Goal: Task Accomplishment & Management: Use online tool/utility

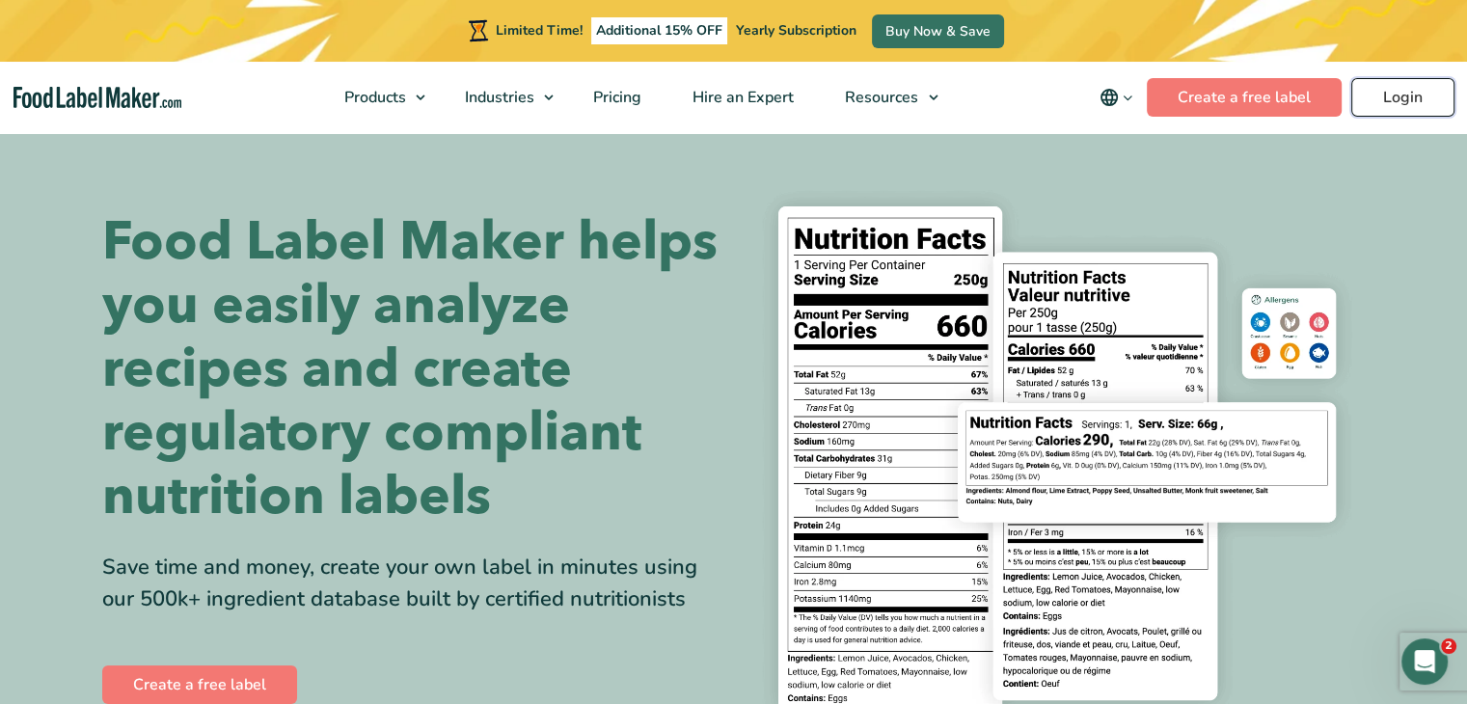
click at [1383, 113] on link "Login" at bounding box center [1402, 97] width 103 height 39
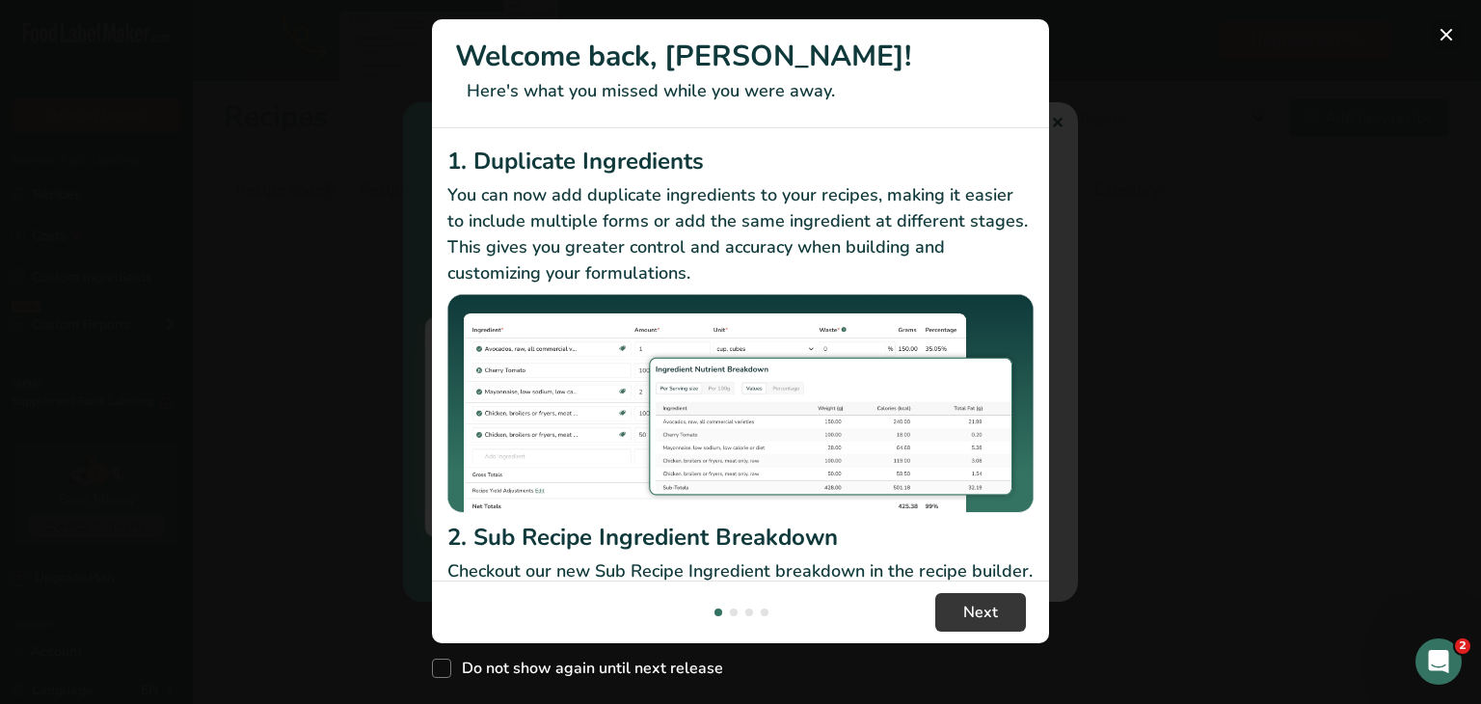
click at [1449, 40] on button "New Features" at bounding box center [1446, 34] width 31 height 31
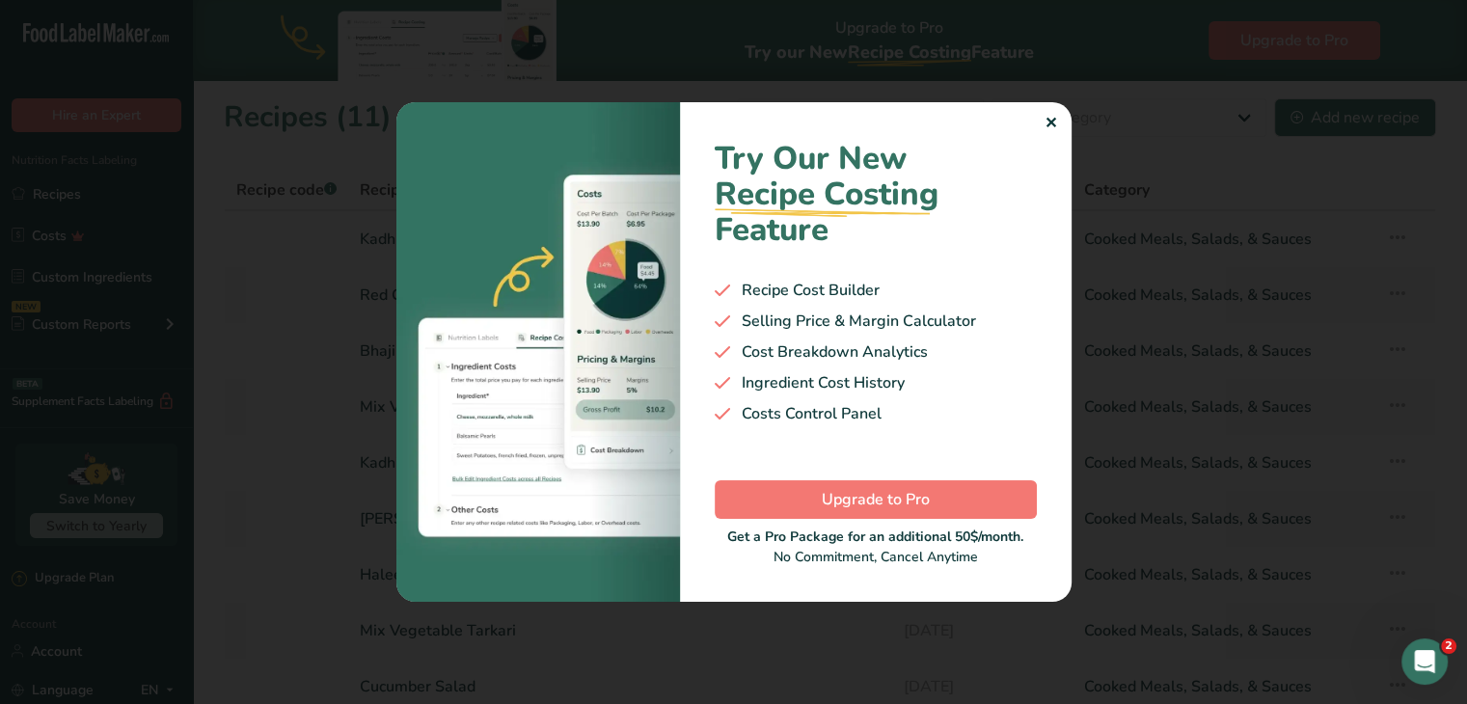
click at [1045, 122] on div "✕" at bounding box center [1050, 123] width 13 height 23
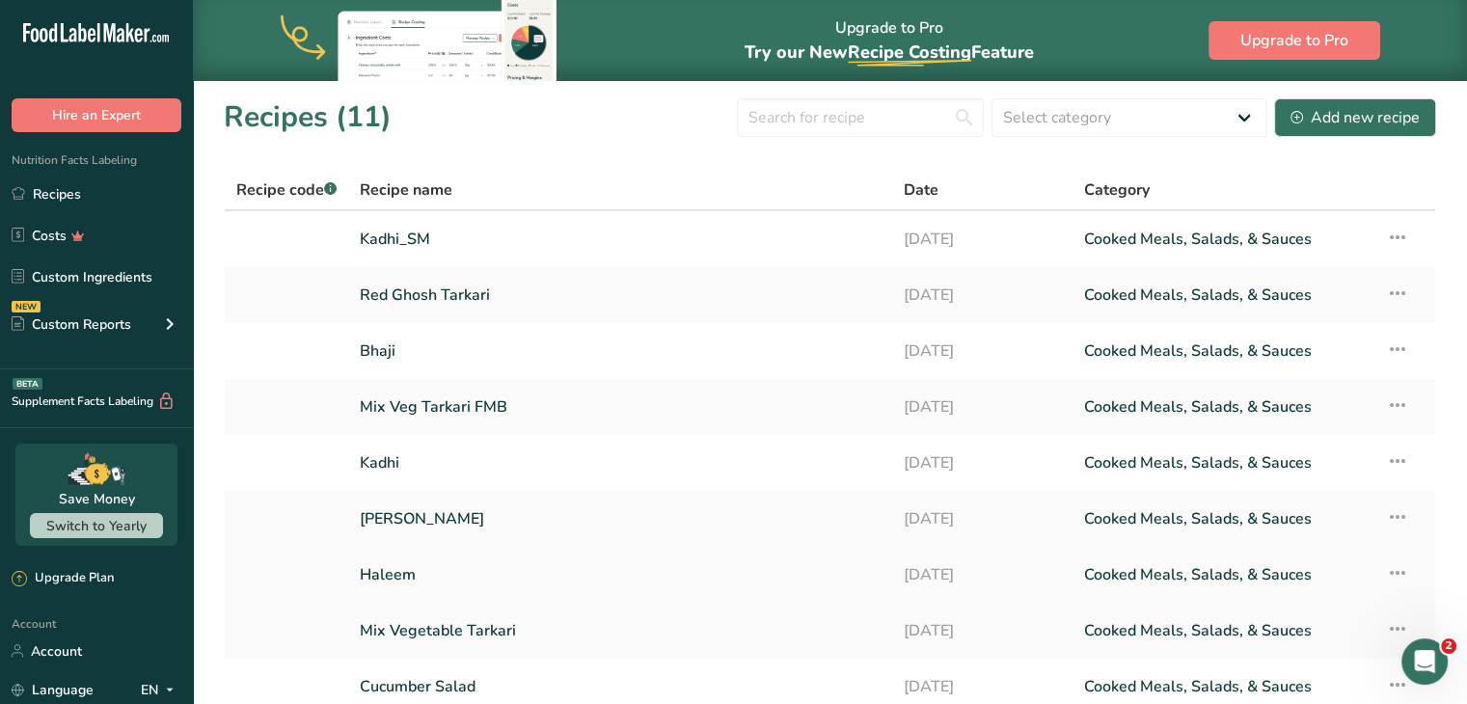
click at [401, 564] on link "Haleem" at bounding box center [620, 574] width 520 height 41
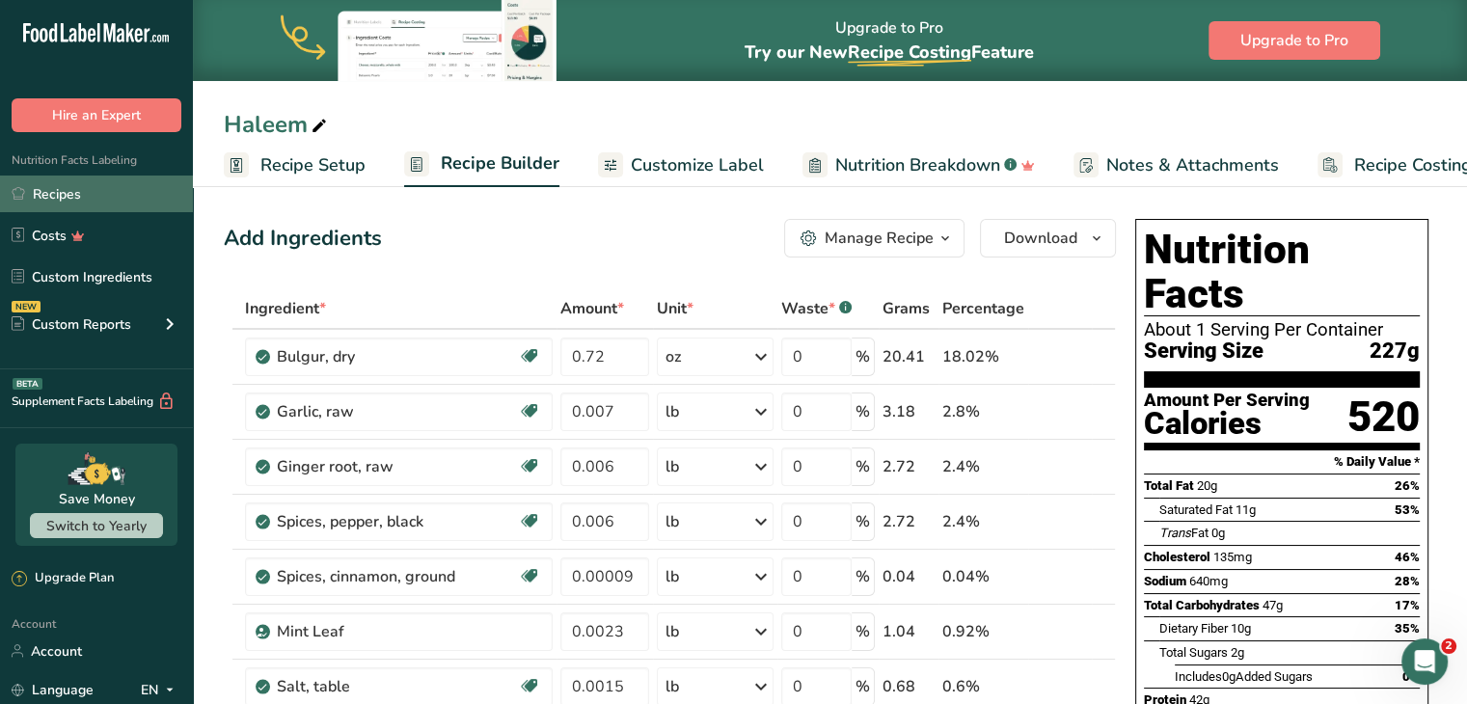
click at [67, 190] on link "Recipes" at bounding box center [96, 194] width 193 height 37
